Goal: Task Accomplishment & Management: Complete application form

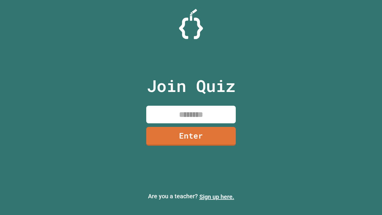
click at [217, 197] on link "Sign up here." at bounding box center [217, 196] width 35 height 7
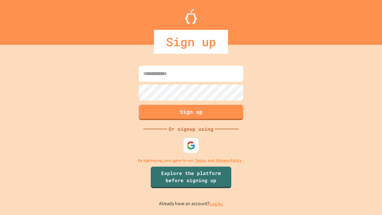
click at [217, 204] on link "Log in." at bounding box center [217, 204] width 14 height 6
